Goal: Information Seeking & Learning: Learn about a topic

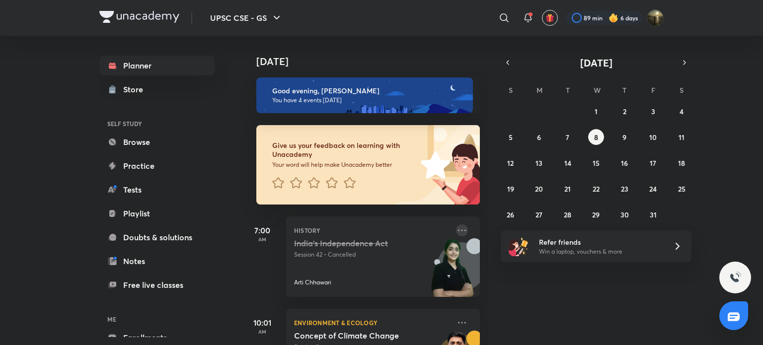
click at [456, 230] on icon at bounding box center [462, 231] width 12 height 12
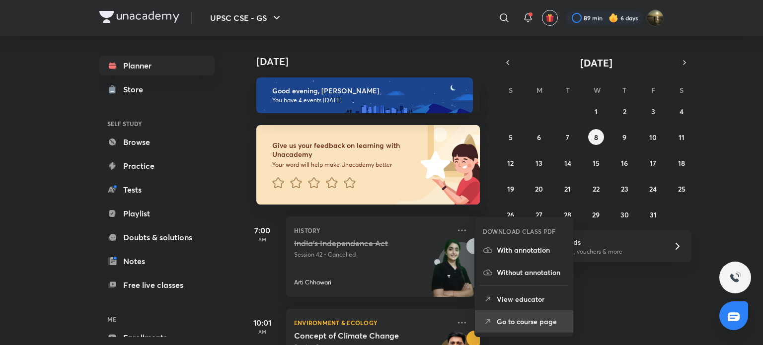
click at [522, 321] on p "Go to course page" at bounding box center [531, 322] width 69 height 10
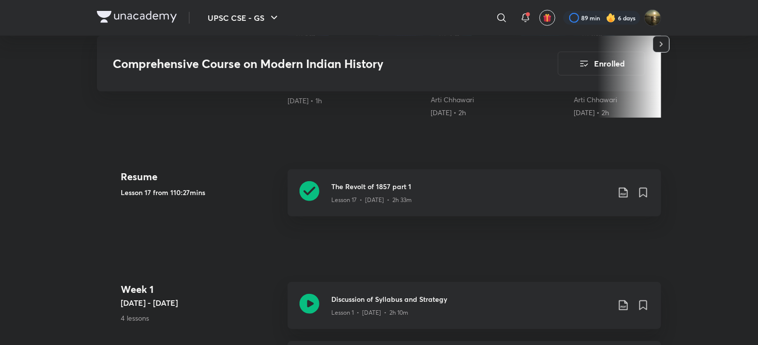
scroll to position [348, 0]
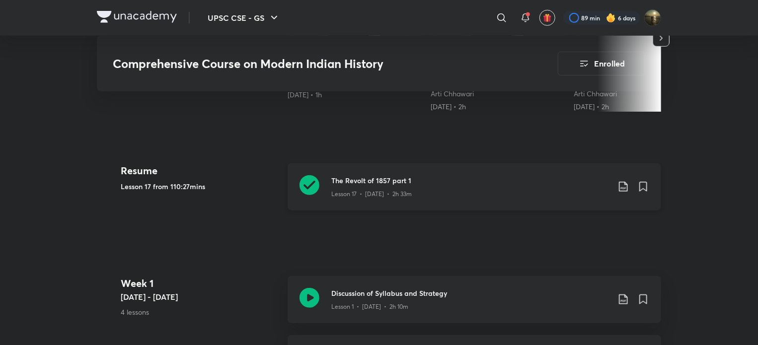
click at [431, 181] on h3 "The Revolt of 1857 part 1" at bounding box center [470, 180] width 278 height 10
